Goal: Transaction & Acquisition: Purchase product/service

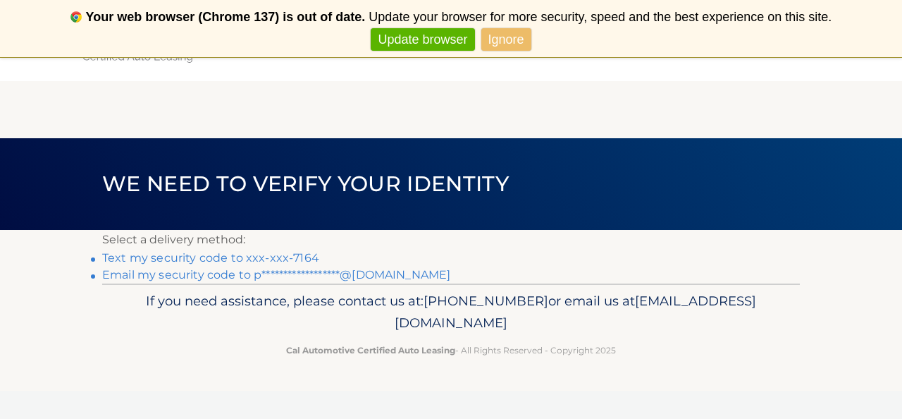
click at [287, 258] on link "Text my security code to xxx-xxx-7164" at bounding box center [210, 257] width 217 height 13
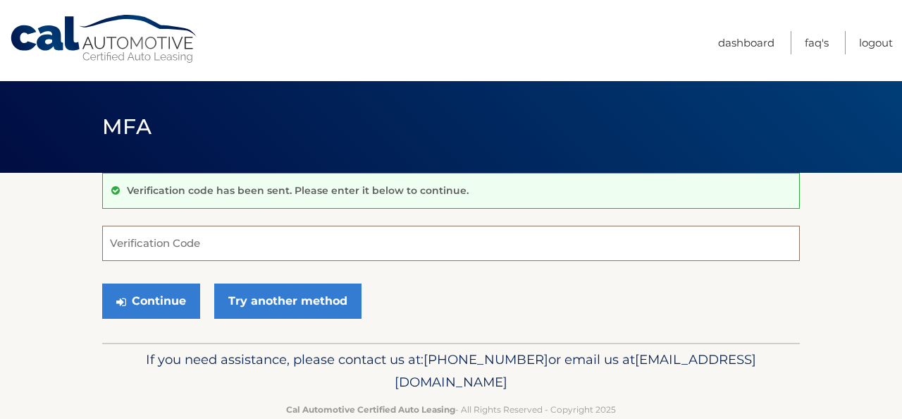
click at [287, 258] on input "Verification Code" at bounding box center [451, 242] width 698 height 35
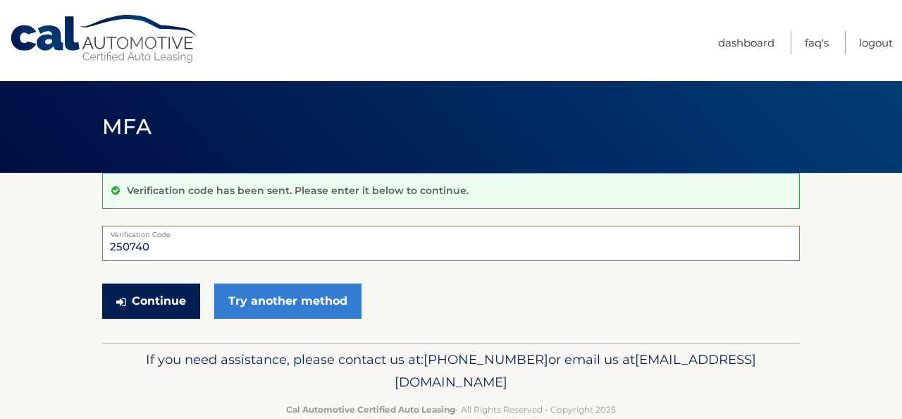
type input "250740"
click at [132, 291] on button "Continue" at bounding box center [151, 300] width 98 height 35
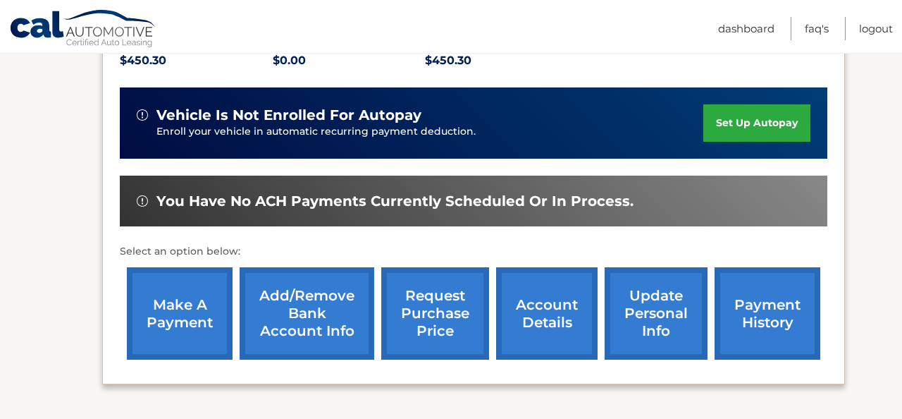
scroll to position [343, 0]
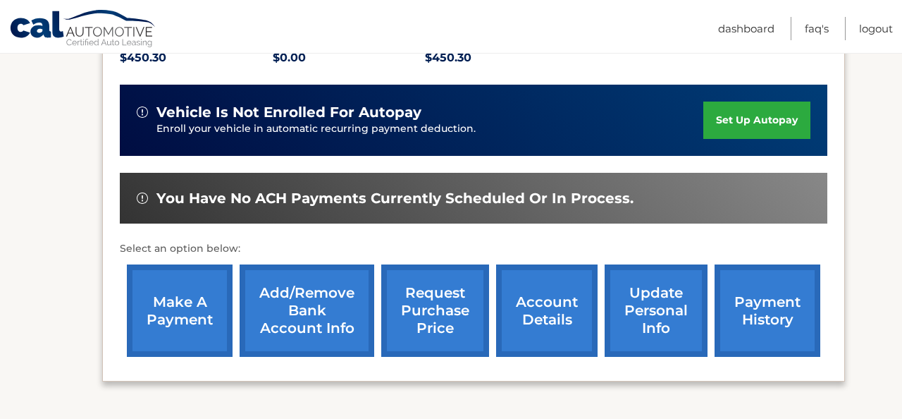
click at [146, 302] on link "make a payment" at bounding box center [180, 310] width 106 height 92
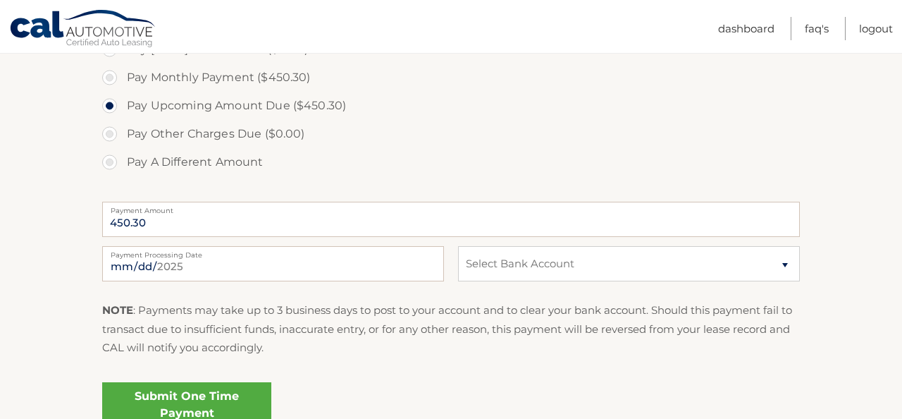
scroll to position [454, 0]
click at [211, 277] on input "[DATE]" at bounding box center [273, 261] width 342 height 35
click at [500, 257] on select "Select Bank Account Checking [PERSON_NAME] FARGO BANK *****5654 Checking OCEANF…" at bounding box center [629, 261] width 342 height 35
select select "ZDEzYTcxMjYtNjQ4OS00NGRhLTlmMDItYTQ0ZmI1ZDJjODU1"
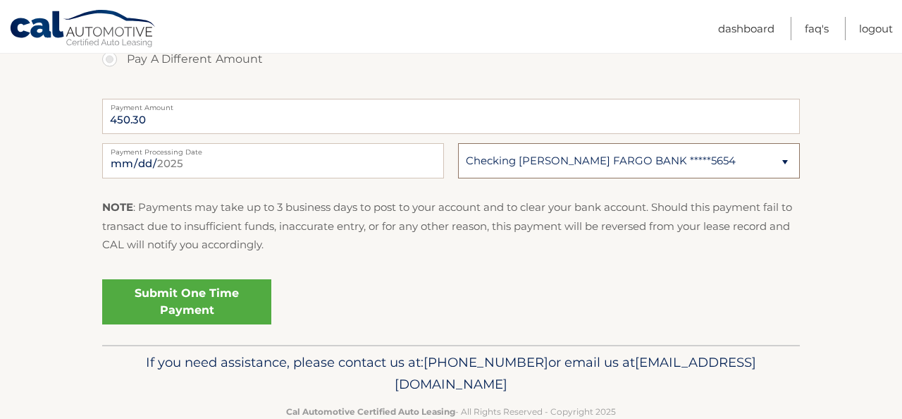
scroll to position [562, 0]
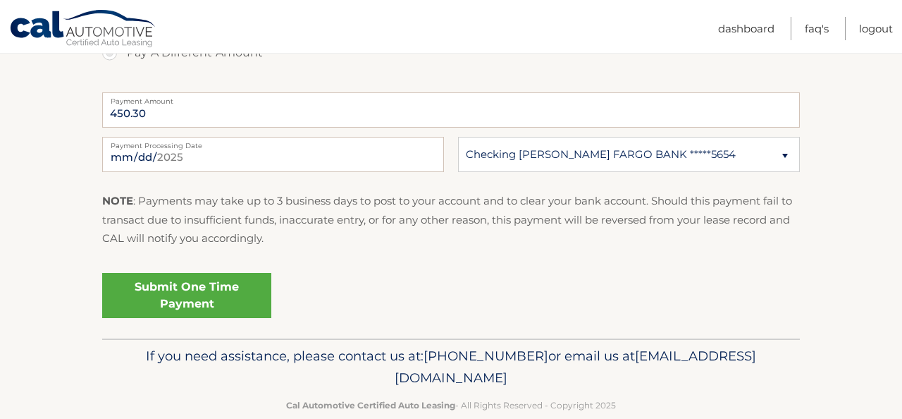
click at [192, 304] on link "Submit One Time Payment" at bounding box center [186, 295] width 169 height 45
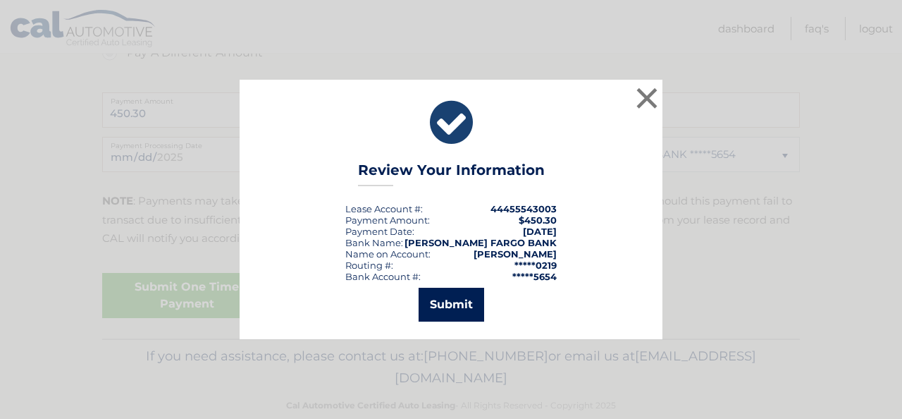
click at [438, 300] on button "Submit" at bounding box center [452, 304] width 66 height 34
